Goal: Contribute content

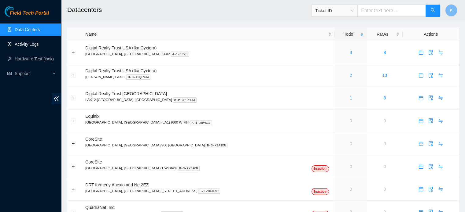
click at [27, 44] on link "Activity Logs" at bounding box center [27, 44] width 24 height 5
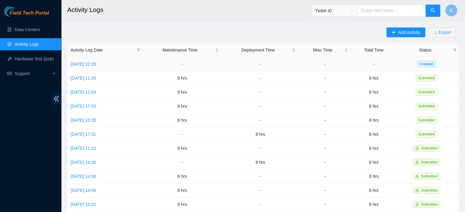
click at [89, 66] on link "[DATE] 12:26" at bounding box center [83, 64] width 25 height 5
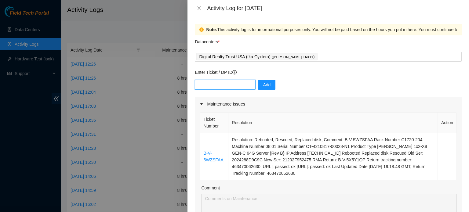
click at [214, 84] on input "text" at bounding box center [225, 85] width 61 height 10
type input "DP62993"
click at [263, 84] on span "Add" at bounding box center [267, 85] width 8 height 7
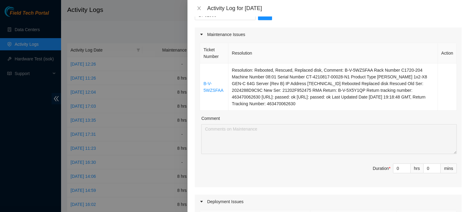
scroll to position [97, 0]
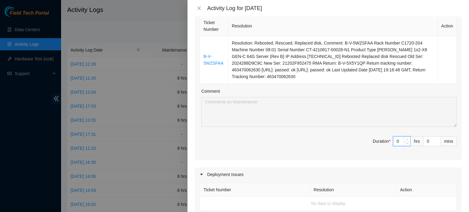
click at [395, 143] on input "0" at bounding box center [402, 141] width 17 height 9
type input "4"
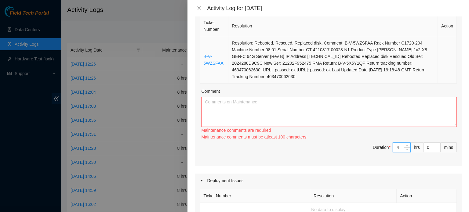
type input "4"
drag, startPoint x: 339, startPoint y: 43, endPoint x: 263, endPoint y: 80, distance: 84.9
click at [263, 80] on td "Resolution: Rebooted, Rescued, Replaced disk, Comment: B-V-5WZSFAA Rack Number …" at bounding box center [334, 59] width 210 height 47
copy td "B-V-5WZSFAA Rack Number C1720-204 Machine Number 08:01 Serial Number CT-4210817…"
click at [248, 101] on textarea "Comment" at bounding box center [329, 112] width 256 height 30
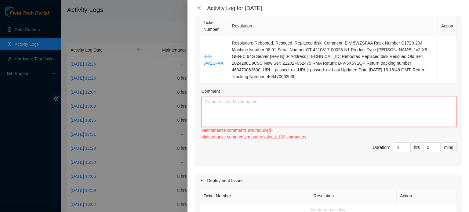
paste textarea "B-V-5WZSFAA Rack Number C1720-204 Machine Number 08:01 Serial Number CT-4210817…"
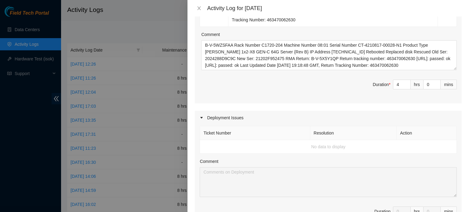
scroll to position [139, 0]
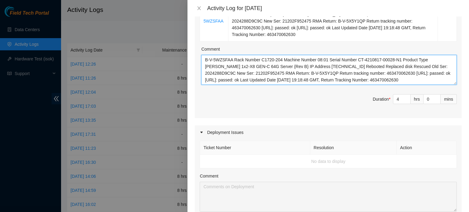
click at [234, 59] on textarea "B-V-5WZSFAA Rack Number C1720-204 Machine Number 08:01 Serial Number CT-4210817…" at bounding box center [329, 70] width 256 height 30
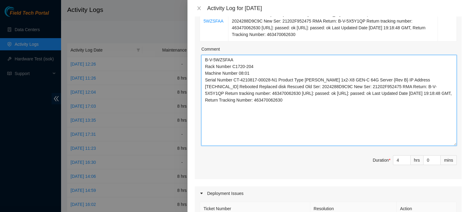
drag, startPoint x: 451, startPoint y: 82, endPoint x: 456, endPoint y: 143, distance: 61.7
click at [456, 143] on div "Ticket Number Resolution Action B-V-5WZSFAA Resolution: Rebooted, Rescued, Repl…" at bounding box center [328, 75] width 267 height 207
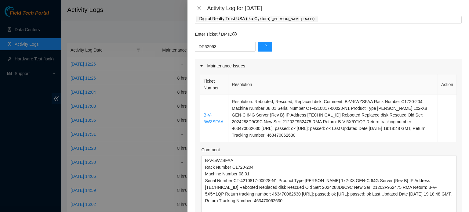
scroll to position [44, 0]
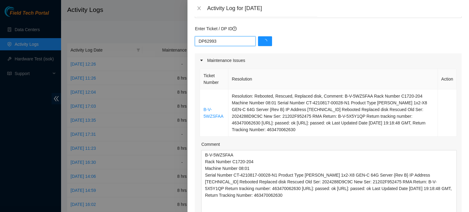
drag, startPoint x: 215, startPoint y: 42, endPoint x: 187, endPoint y: 38, distance: 28.4
click at [187, 38] on div "Activity Log for [DATE] Note: This activity log is for informational purposes o…" at bounding box center [234, 106] width 469 height 212
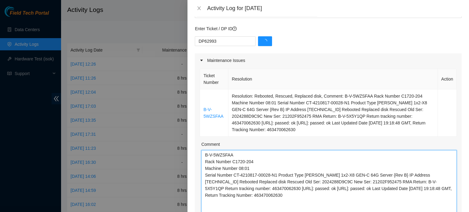
click at [378, 175] on textarea "B-V-5WZSFAA Rack Number C1720-204 Machine Number 08:01 Serial Number CT-4210817…" at bounding box center [329, 195] width 256 height 91
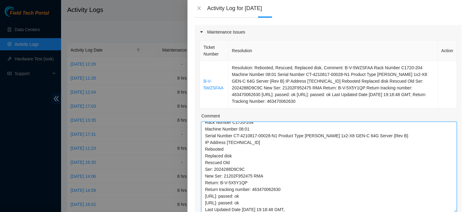
scroll to position [18, 0]
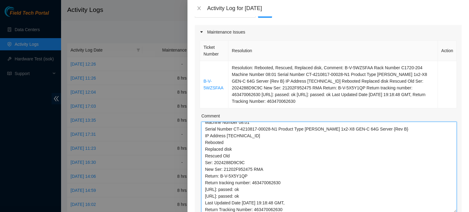
type textarea "B-V-5WZSFAA Rack Number C1720-204 Machine Number 08:01 Serial Number CT-4210817…"
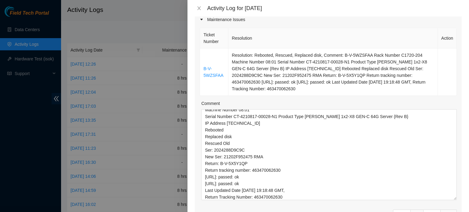
scroll to position [22, 0]
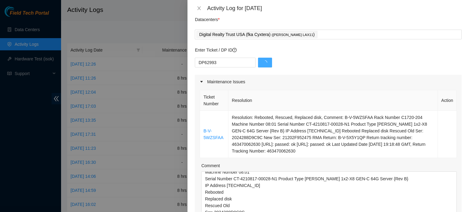
click at [263, 61] on icon "loading" at bounding box center [265, 62] width 5 height 5
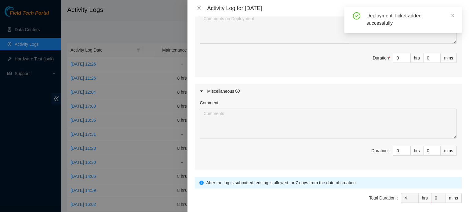
scroll to position [391, 0]
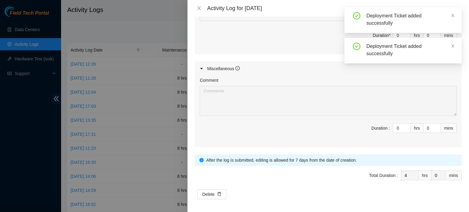
click at [453, 15] on icon "close" at bounding box center [453, 15] width 4 height 4
click at [453, 16] on icon "close" at bounding box center [453, 15] width 3 height 3
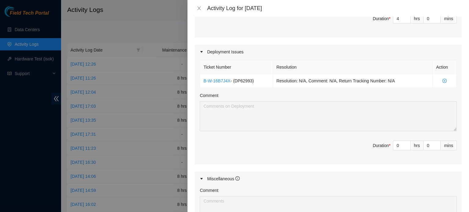
scroll to position [301, 0]
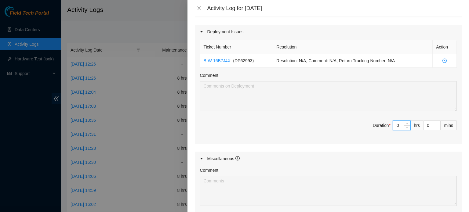
click at [395, 125] on input "0" at bounding box center [402, 125] width 17 height 9
type input "4"
type input "8"
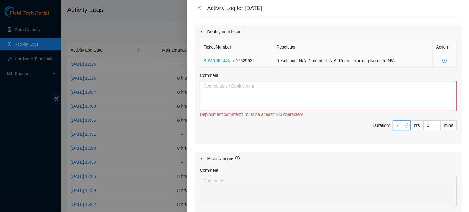
type input "4"
drag, startPoint x: 203, startPoint y: 60, endPoint x: 230, endPoint y: 60, distance: 26.9
click at [230, 60] on td "B-W-16B7J4X - ( DP62993 )" at bounding box center [236, 61] width 73 height 14
copy td "B-W-16B7J4X"
click at [212, 84] on textarea "Comment" at bounding box center [328, 96] width 257 height 30
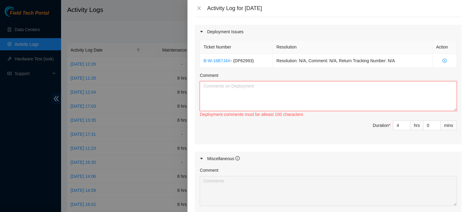
paste textarea "B-W-16B7J4X"
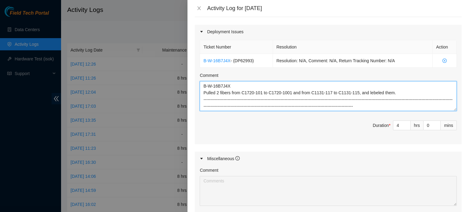
scroll to position [0, 0]
type textarea "B-W-16B7J4X Pulled 2 fibers from C1720-101 to C1720-1001 and from C1131-117 to …"
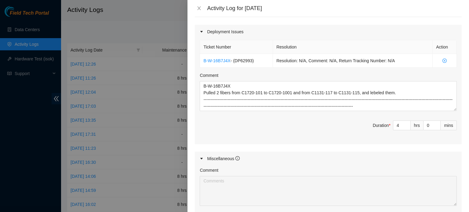
scroll to position [391, 0]
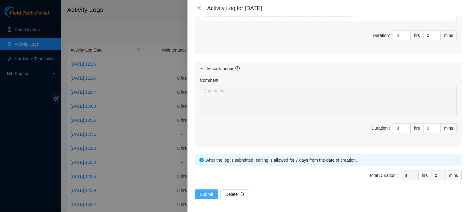
click at [202, 193] on span "Submit" at bounding box center [206, 194] width 13 height 7
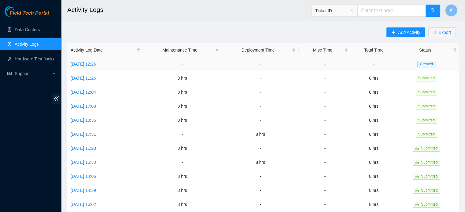
click at [81, 61] on td "[DATE] 12:26" at bounding box center [104, 64] width 75 height 14
click at [96, 65] on link "[DATE] 12:26" at bounding box center [83, 64] width 25 height 5
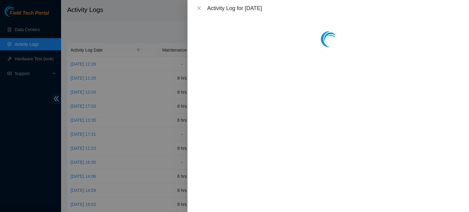
click at [440, 73] on div at bounding box center [329, 115] width 282 height 196
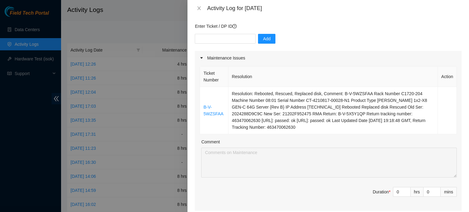
scroll to position [0, 0]
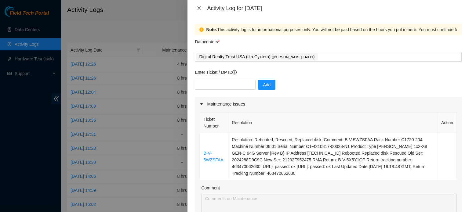
click at [200, 7] on icon "close" at bounding box center [199, 8] width 5 height 5
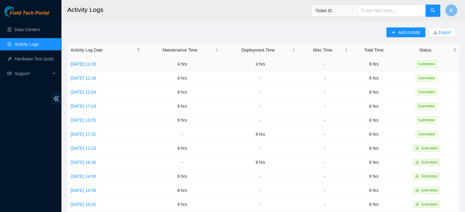
click at [96, 64] on link "[DATE] 12:26" at bounding box center [83, 64] width 25 height 5
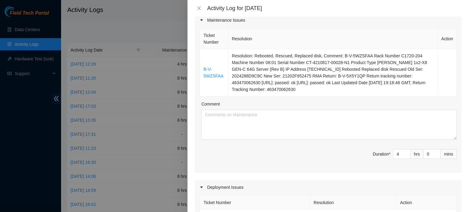
scroll to position [86, 0]
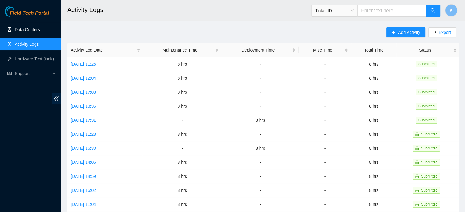
click at [25, 28] on link "Data Centers" at bounding box center [27, 29] width 25 height 5
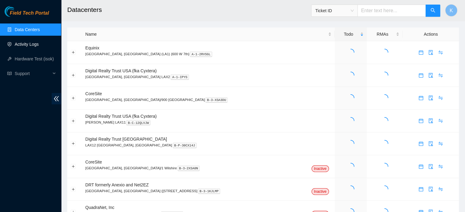
click at [21, 46] on link "Activity Logs" at bounding box center [27, 44] width 24 height 5
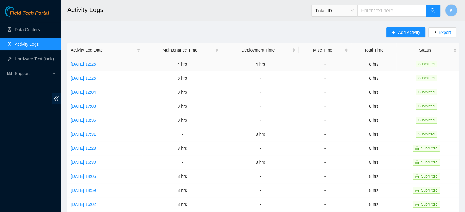
click at [96, 64] on link "[DATE] 12:26" at bounding box center [83, 64] width 25 height 5
